Goal: Understand process/instructions: Learn how to perform a task or action

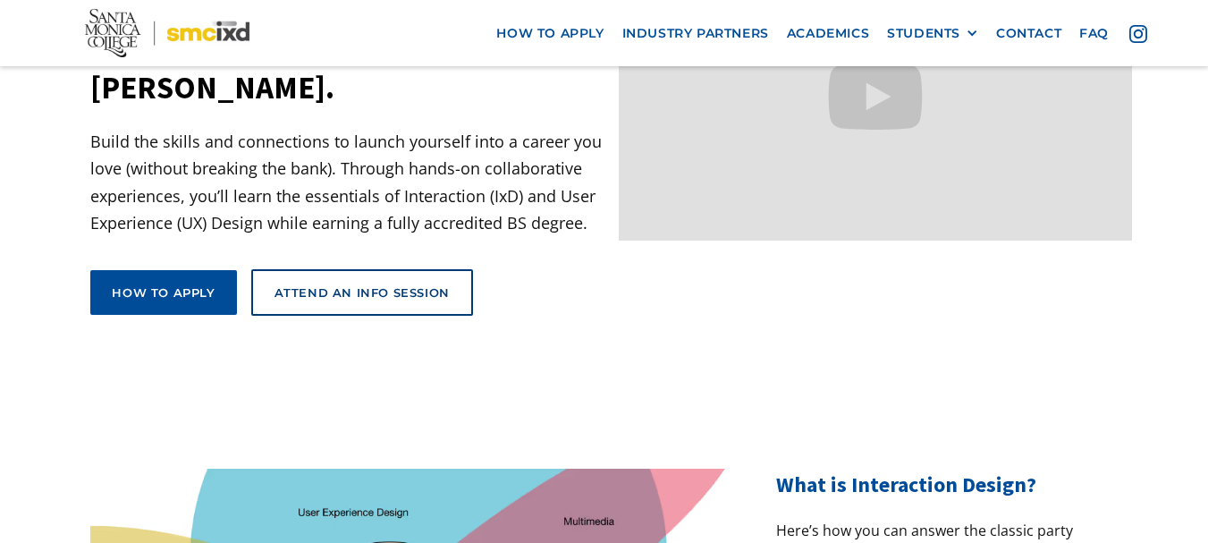
scroll to position [268, 0]
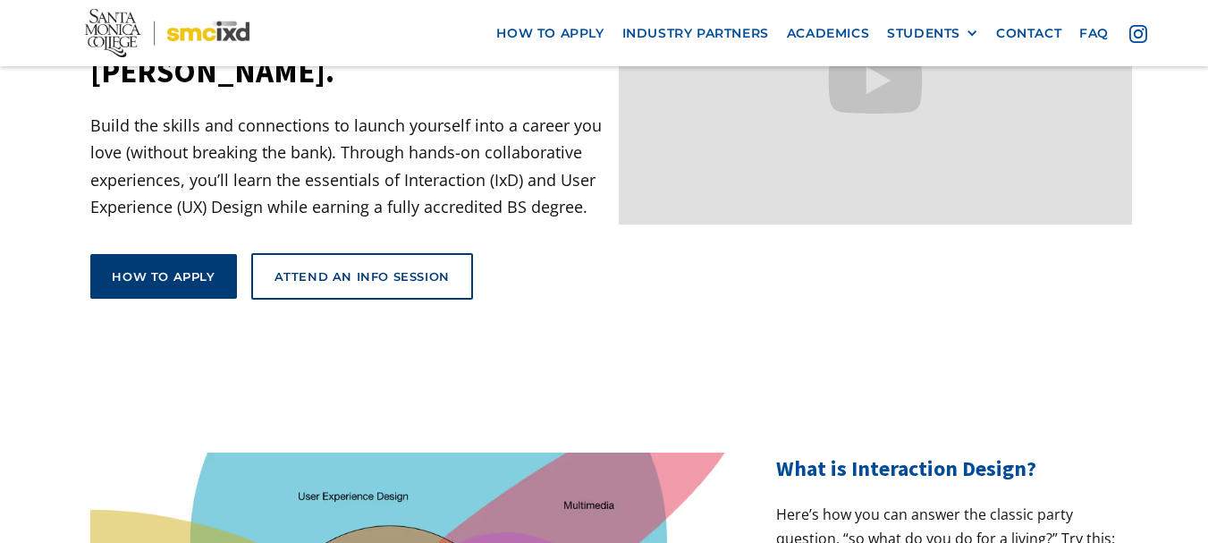
click at [121, 268] on div "How to apply" at bounding box center [163, 276] width 103 height 16
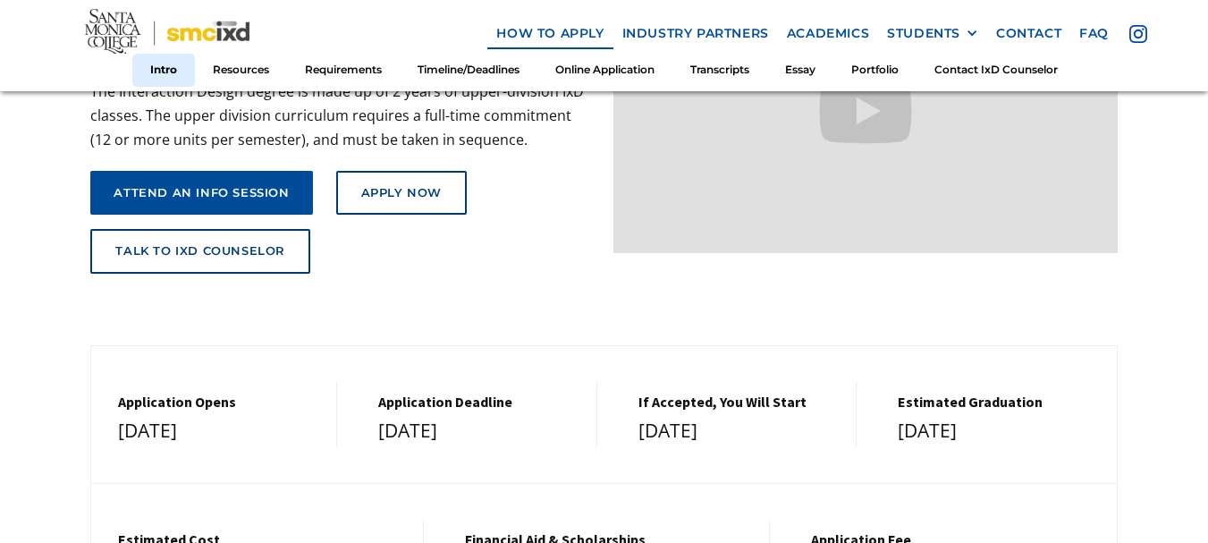
scroll to position [358, 0]
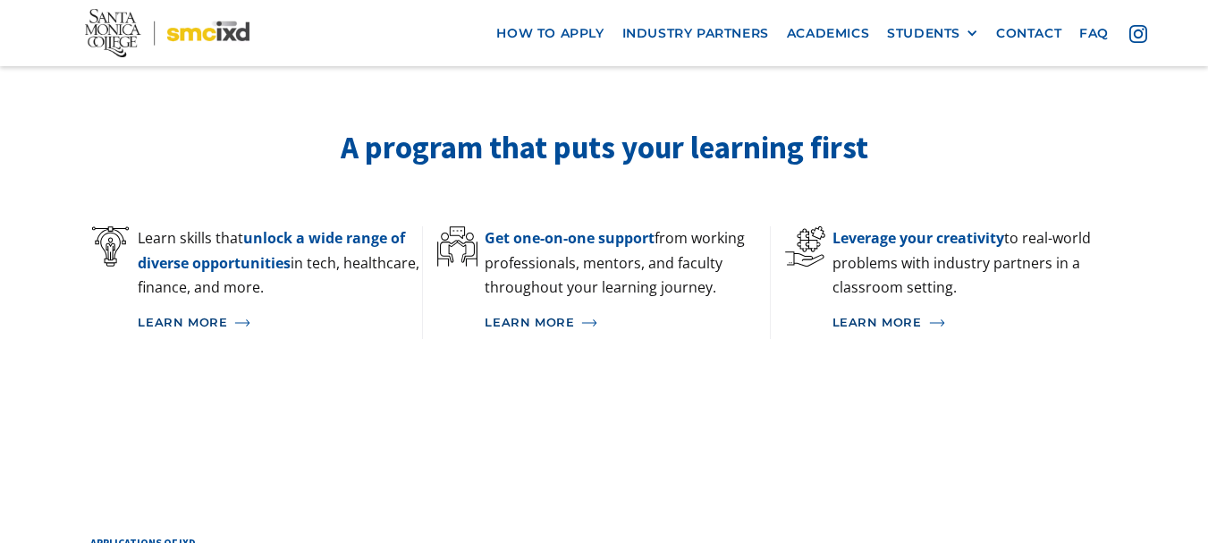
scroll to position [1162, 0]
